Goal: Obtain resource: Obtain resource

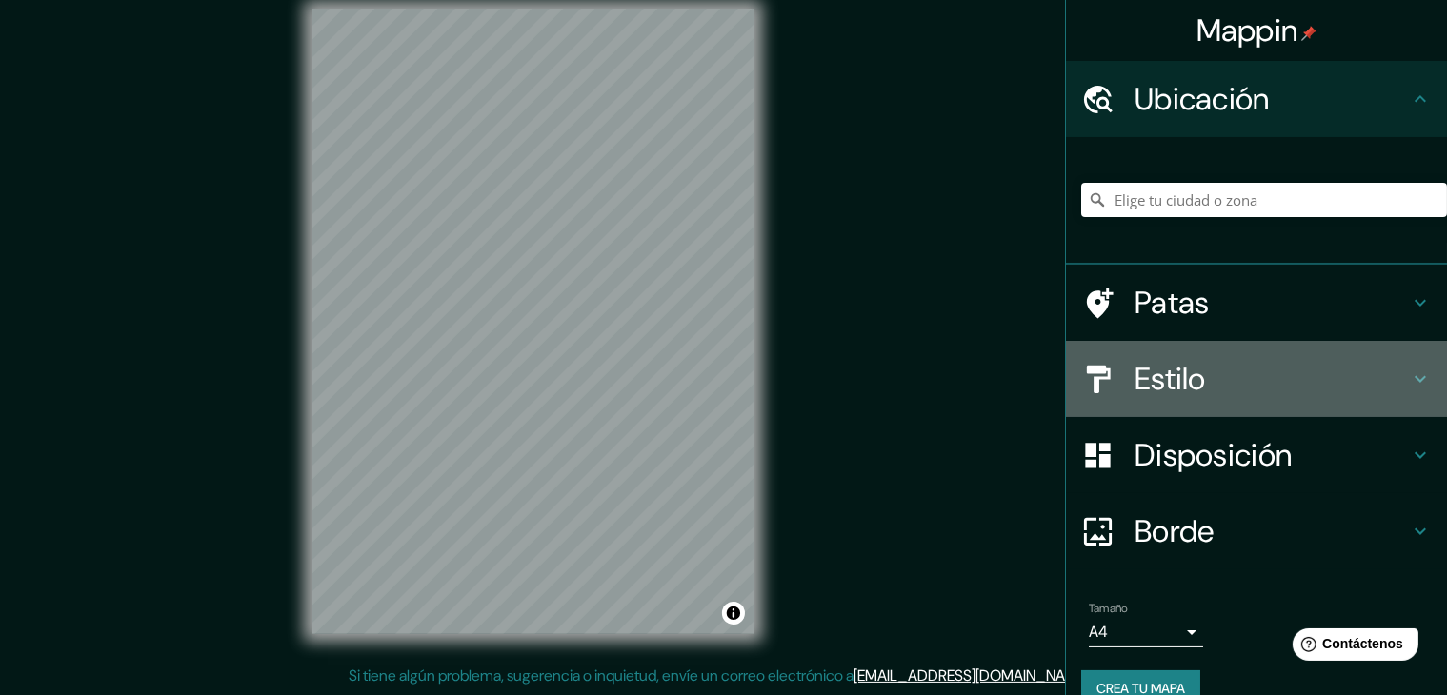
click at [1346, 388] on h4 "Estilo" at bounding box center [1271, 379] width 274 height 38
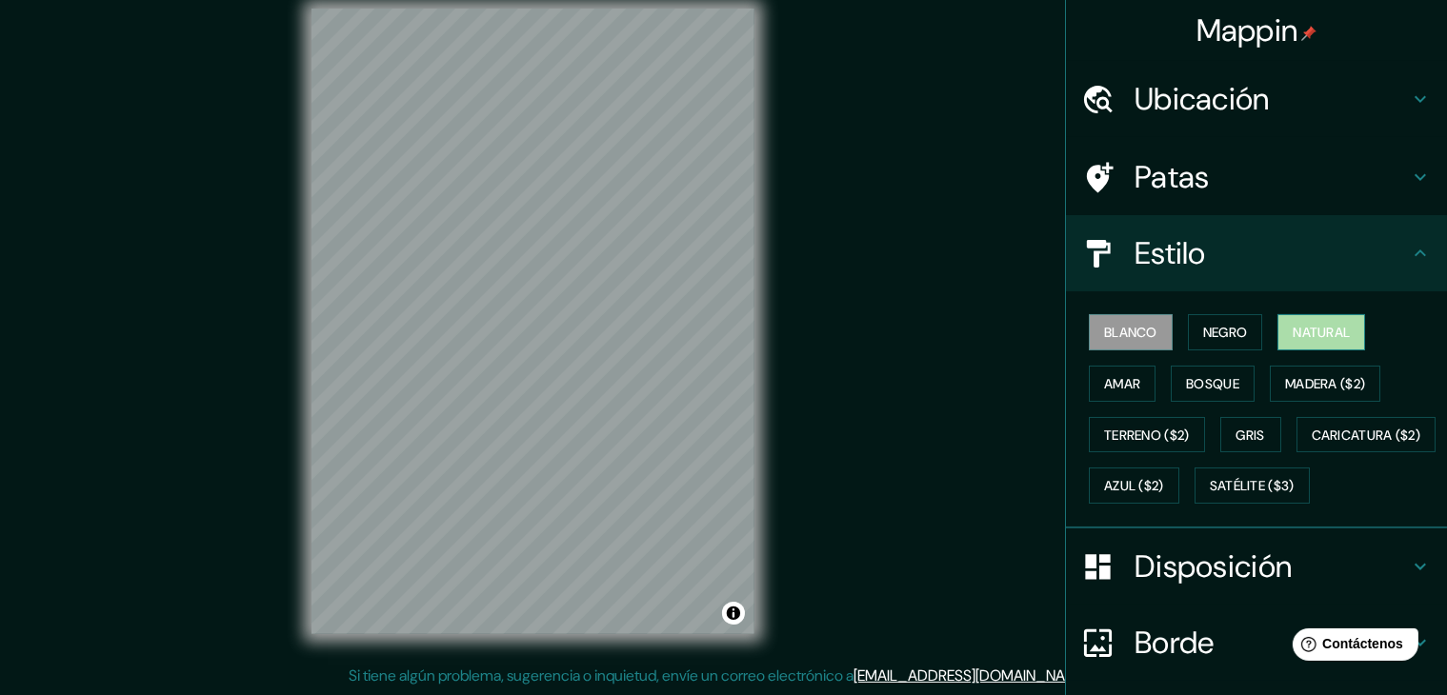
click at [1337, 333] on font "Natural" at bounding box center [1320, 332] width 57 height 17
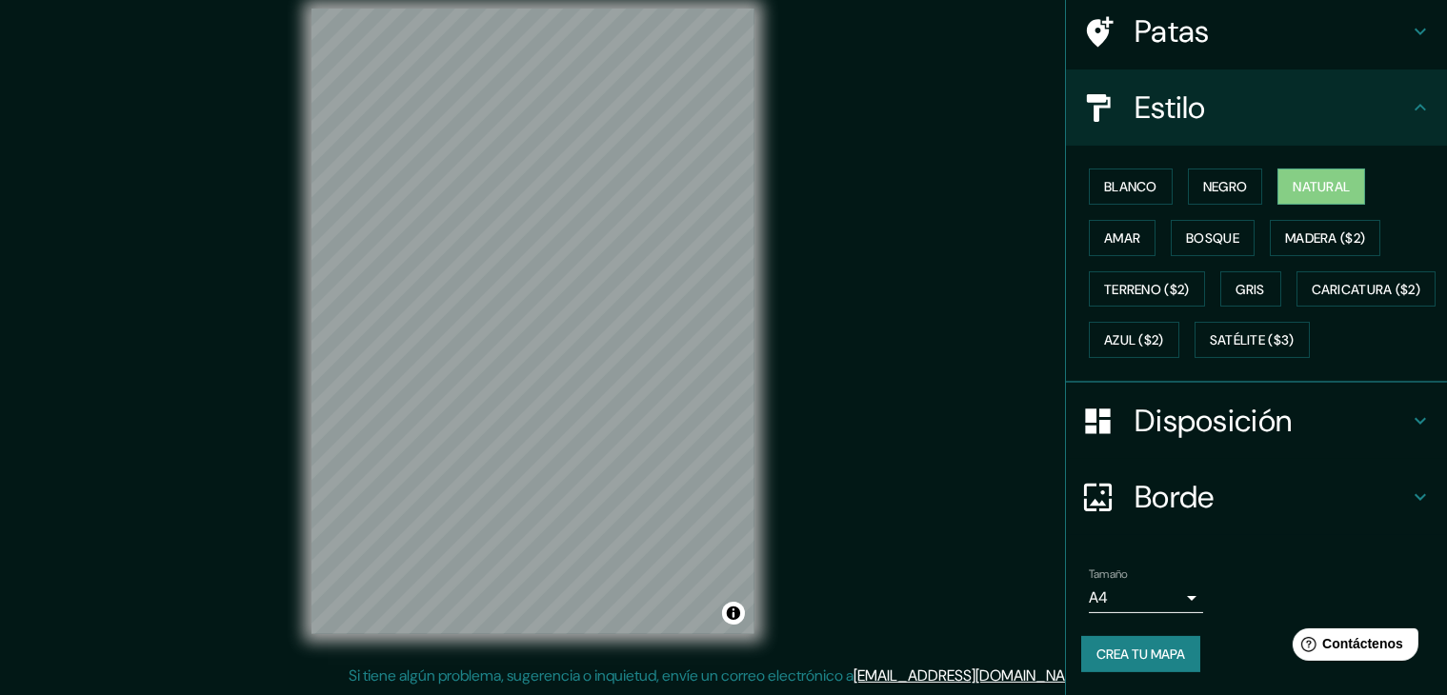
scroll to position [190, 0]
click at [1120, 652] on font "Crea tu mapa" at bounding box center [1140, 654] width 89 height 17
click at [1141, 667] on div "Crea tu mapa" at bounding box center [1256, 654] width 350 height 36
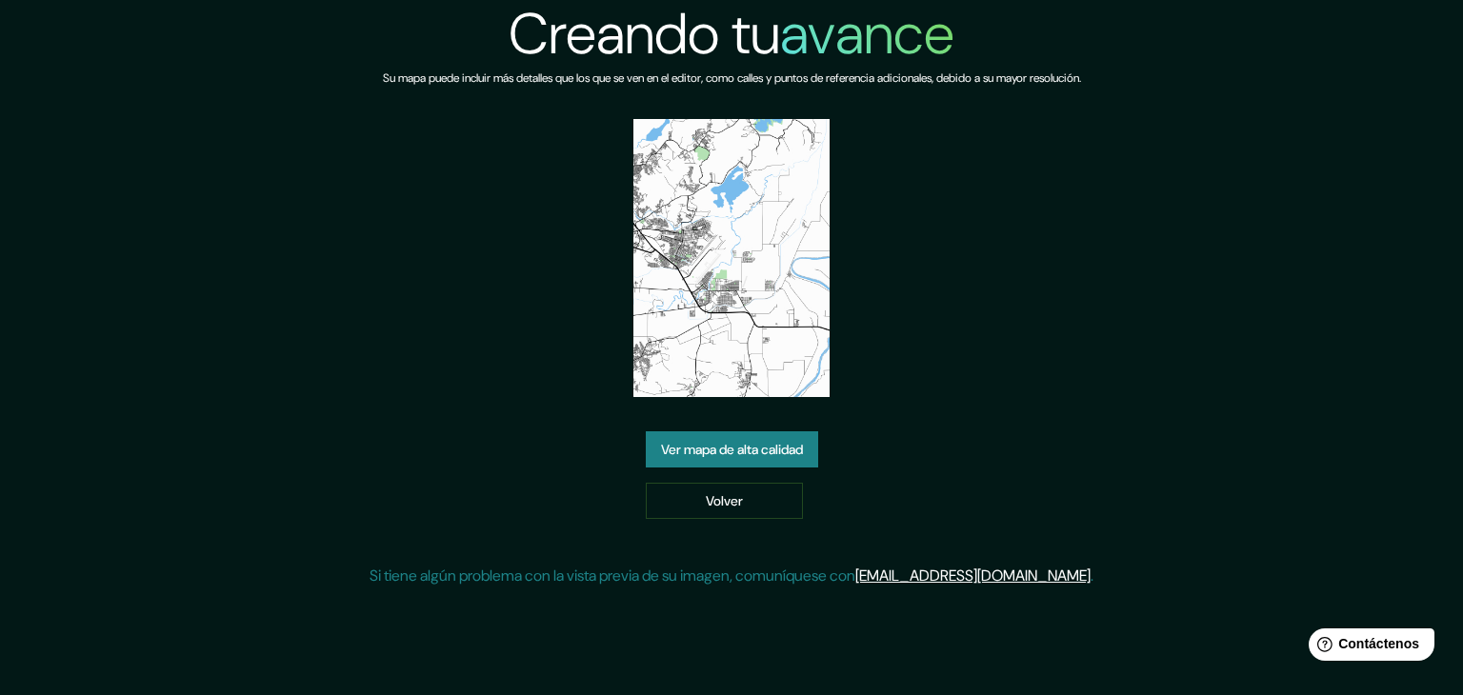
click at [754, 447] on font "Ver mapa de alta calidad" at bounding box center [732, 449] width 142 height 17
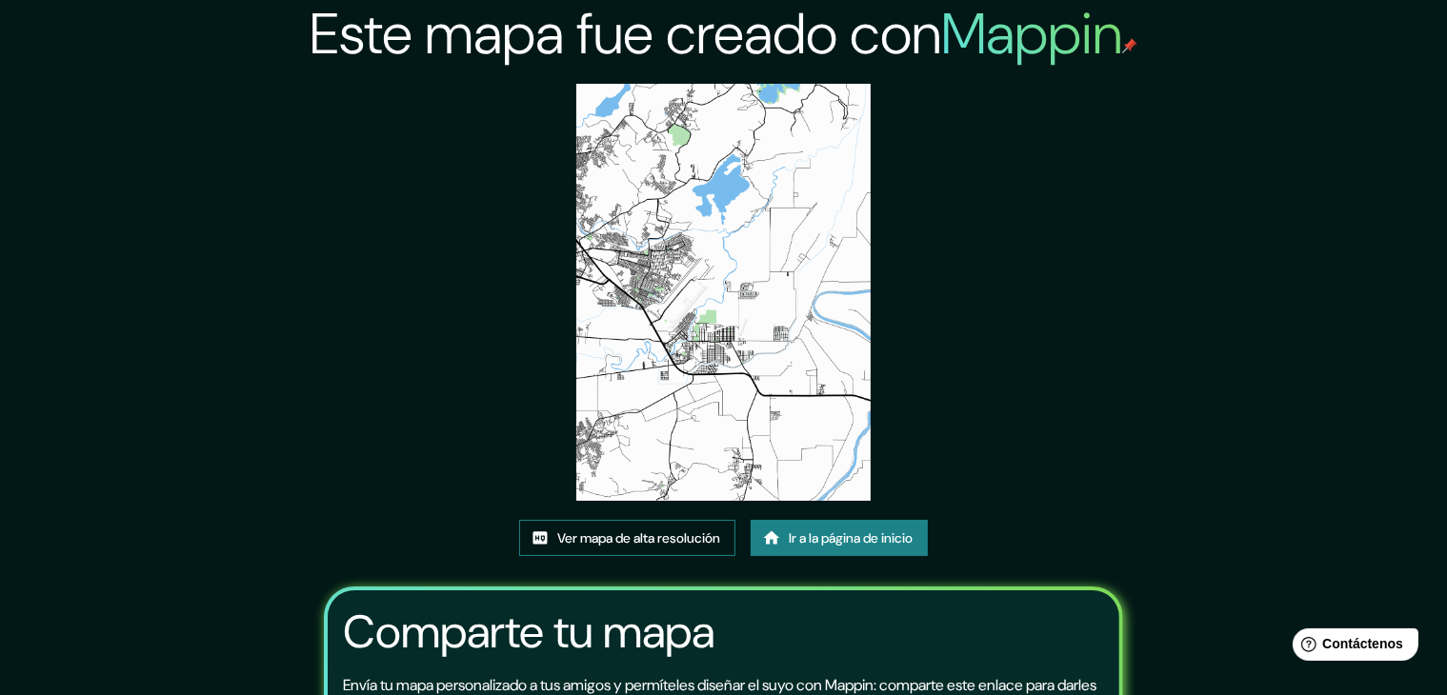
click at [637, 538] on font "Ver mapa de alta resolución" at bounding box center [638, 538] width 163 height 17
